Goal: Information Seeking & Learning: Learn about a topic

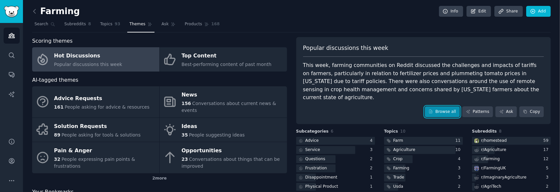
click at [444, 106] on link "Browse all" at bounding box center [442, 111] width 35 height 11
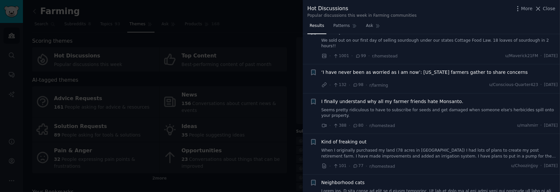
scroll to position [328, 0]
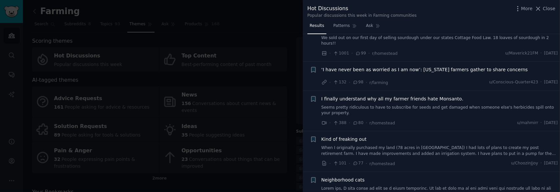
click at [266, 51] on div at bounding box center [280, 96] width 560 height 192
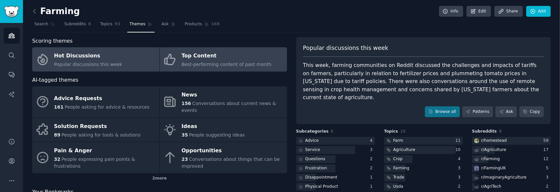
click at [229, 62] on span "Best-performing content of past month" at bounding box center [227, 64] width 90 height 5
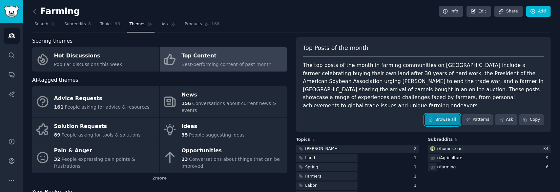
click at [455, 114] on link "Browse all" at bounding box center [442, 119] width 35 height 11
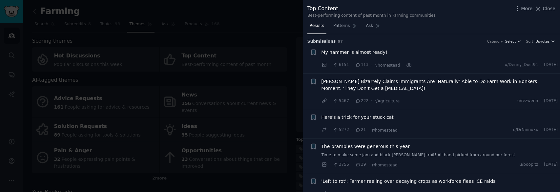
click at [224, 90] on div at bounding box center [280, 96] width 560 height 192
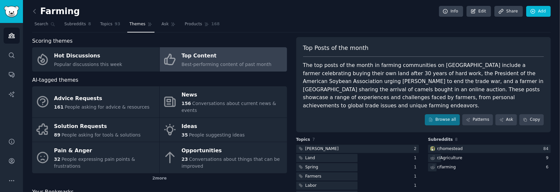
click at [410, 68] on div "The top posts of the month in farming communities on [GEOGRAPHIC_DATA] include …" at bounding box center [423, 85] width 241 height 48
click at [443, 114] on link "Browse all" at bounding box center [442, 119] width 35 height 11
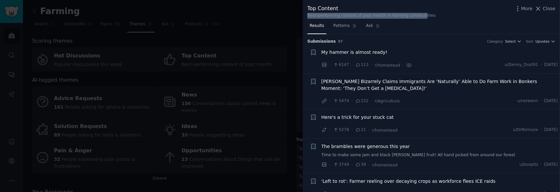
drag, startPoint x: 416, startPoint y: 12, endPoint x: 424, endPoint y: 7, distance: 9.5
click at [424, 7] on div "Top Content Best-performing content of past month in Farming communities" at bounding box center [372, 12] width 128 height 14
click at [258, 72] on div at bounding box center [280, 96] width 560 height 192
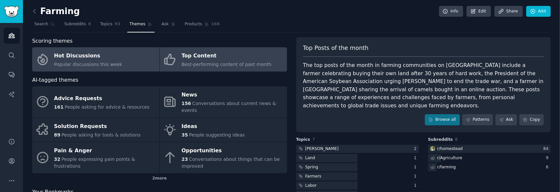
click at [100, 62] on span "Popular discussions this week" at bounding box center [88, 64] width 68 height 5
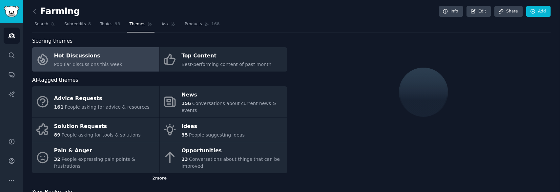
click at [160, 173] on div "2 more" at bounding box center [159, 178] width 255 height 11
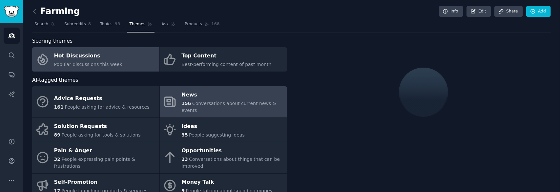
scroll to position [33, 0]
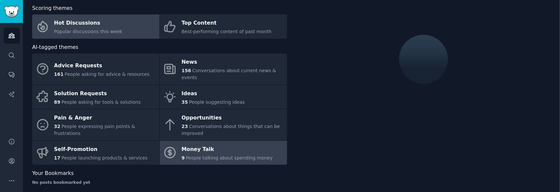
click at [219, 155] on span "People talking about spending money" at bounding box center [229, 157] width 87 height 5
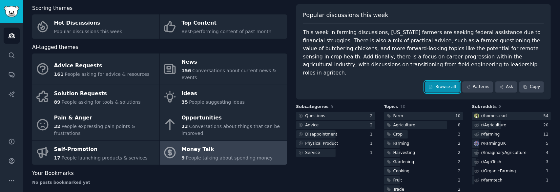
click at [439, 81] on link "Browse all" at bounding box center [442, 86] width 35 height 11
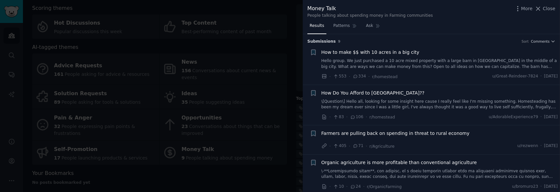
click at [287, 42] on div at bounding box center [280, 96] width 560 height 192
